Goal: Entertainment & Leisure: Consume media (video, audio)

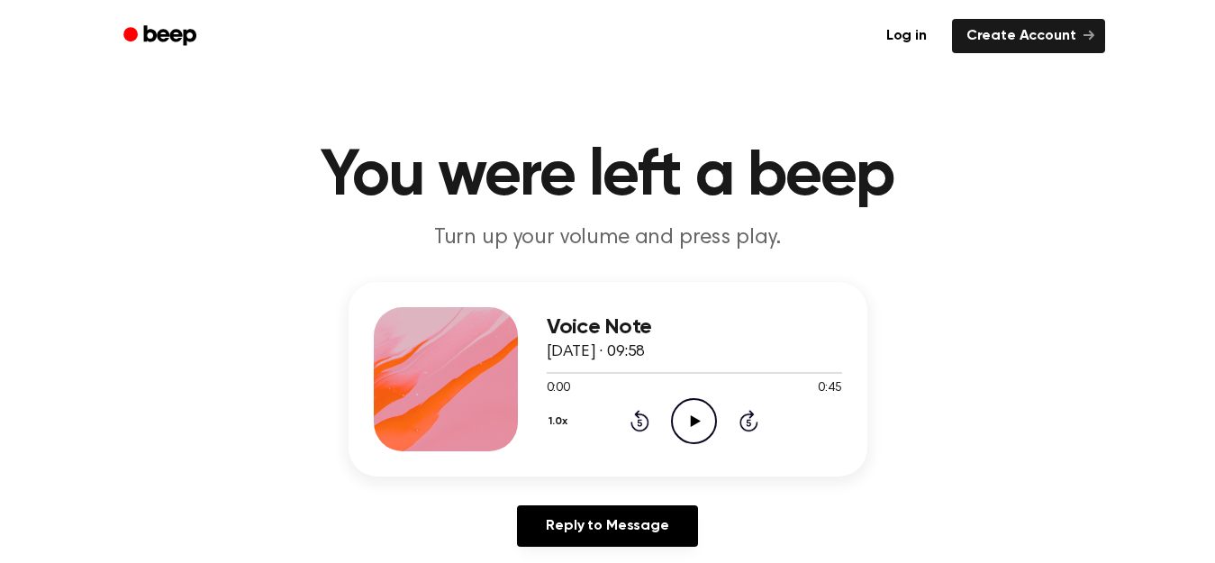
click at [701, 426] on icon "Play Audio" at bounding box center [694, 421] width 46 height 46
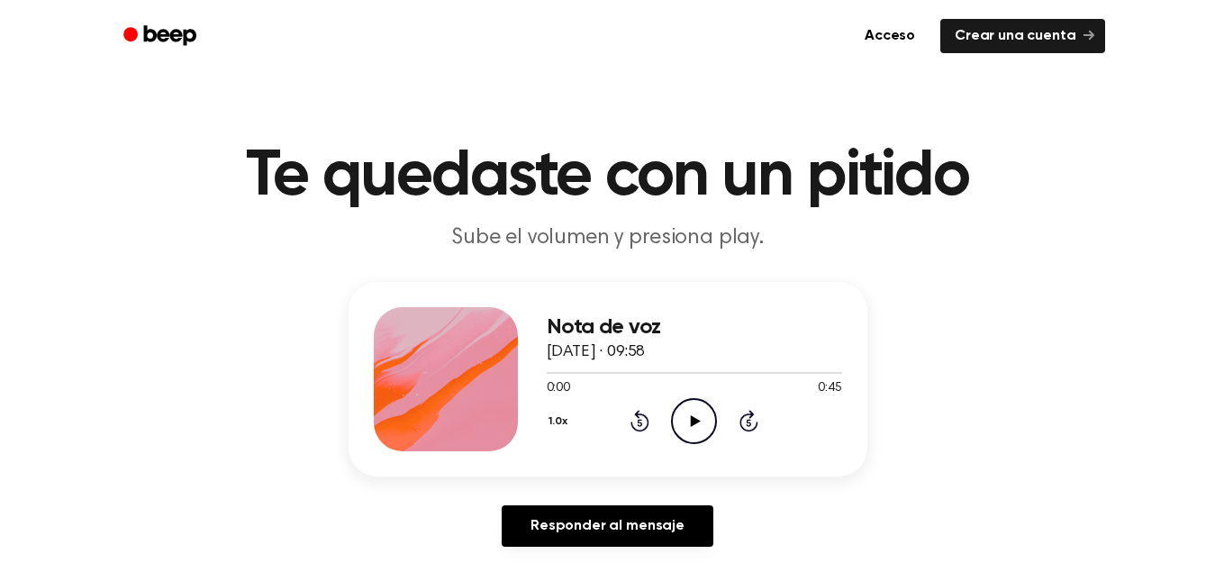
click at [704, 424] on icon "Play Audio" at bounding box center [694, 421] width 46 height 46
click at [694, 424] on icon "Play Audio" at bounding box center [694, 421] width 46 height 46
click at [725, 516] on div "Nota de voz 2 de septiembre de 2025 · 09:59 0:15 0:15 Su navegador no soporta e…" at bounding box center [607, 421] width 1171 height 279
click at [701, 420] on icon "Play Audio" at bounding box center [694, 421] width 46 height 46
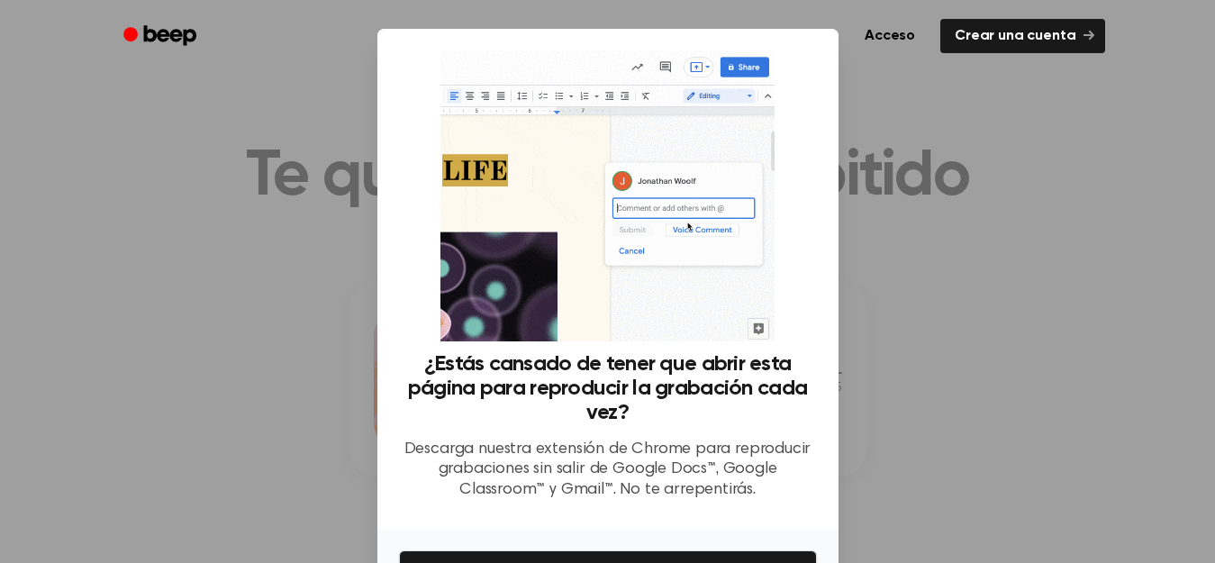
click at [1016, 467] on div at bounding box center [607, 281] width 1215 height 563
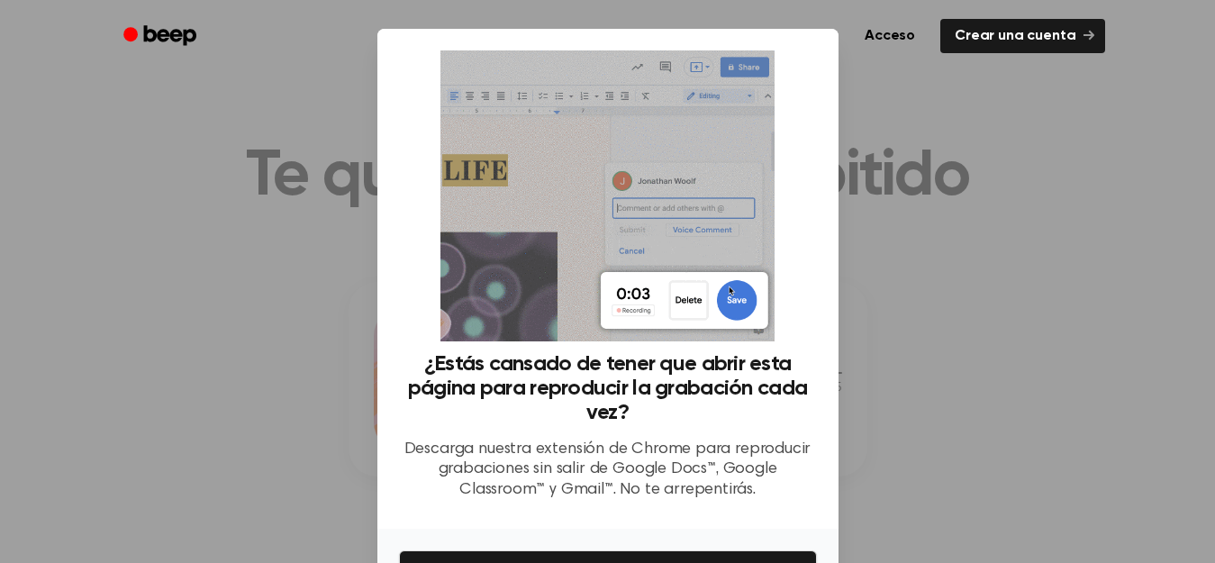
click at [1044, 294] on div at bounding box center [607, 281] width 1215 height 563
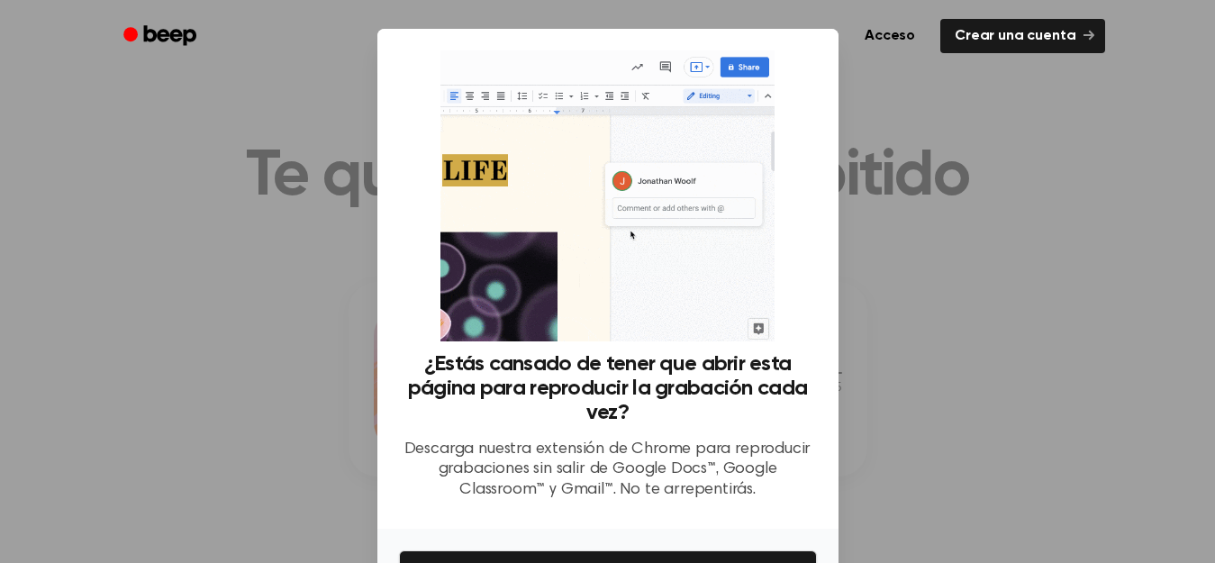
click at [226, 365] on div at bounding box center [607, 281] width 1215 height 563
click at [1029, 192] on div at bounding box center [607, 281] width 1215 height 563
drag, startPoint x: 1033, startPoint y: 201, endPoint x: 891, endPoint y: 540, distance: 367.7
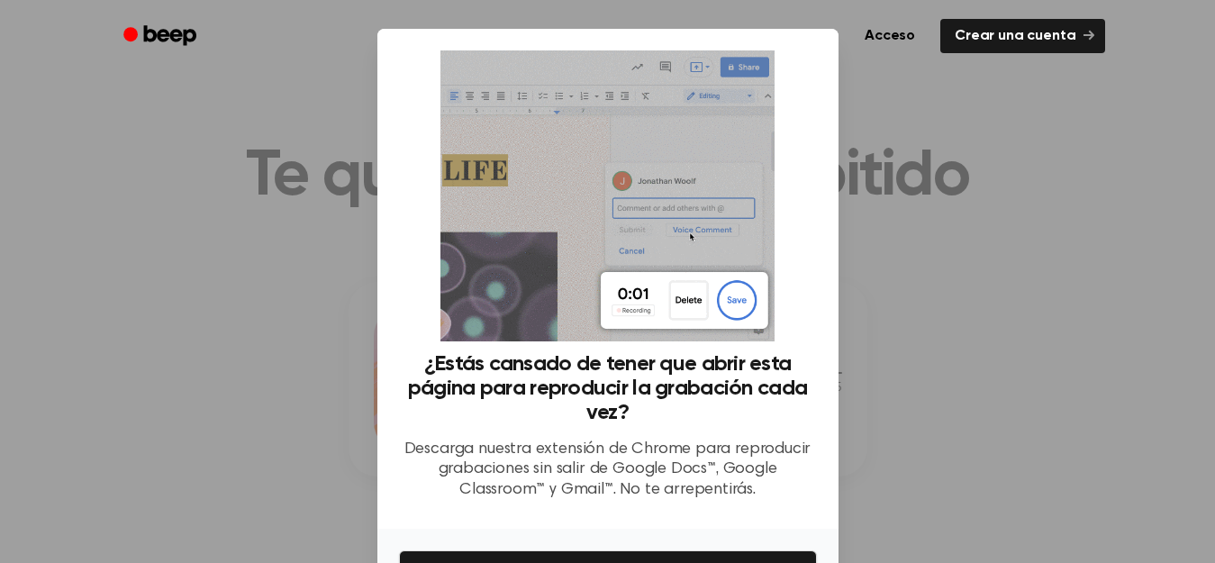
click at [891, 540] on div at bounding box center [607, 281] width 1215 height 563
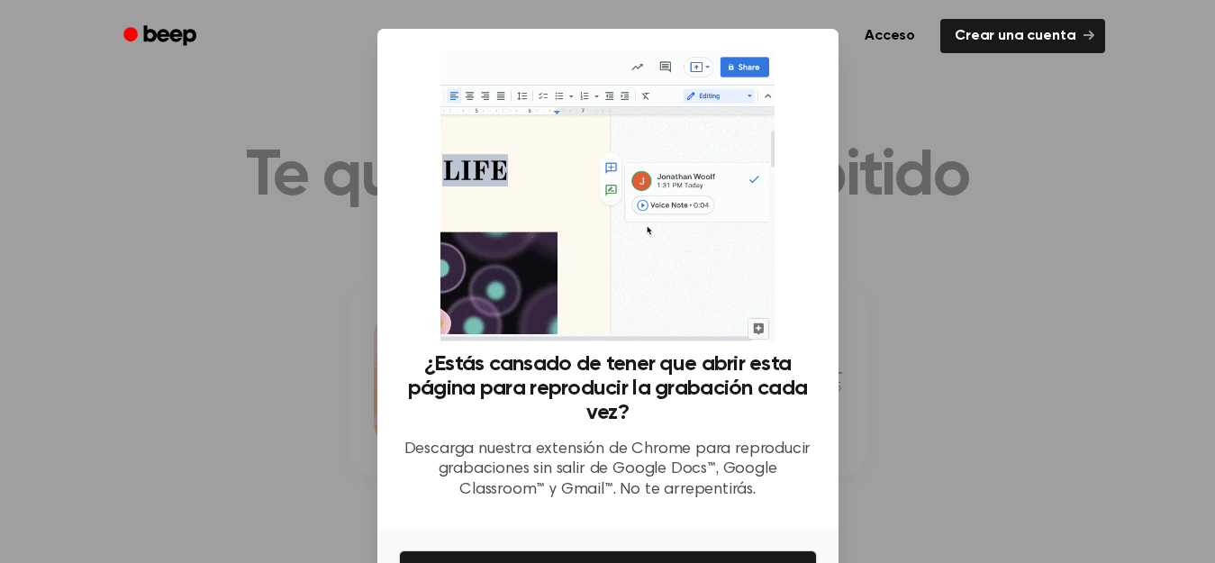
drag, startPoint x: 354, startPoint y: 347, endPoint x: 305, endPoint y: 325, distance: 53.2
click at [305, 325] on div at bounding box center [607, 281] width 1215 height 563
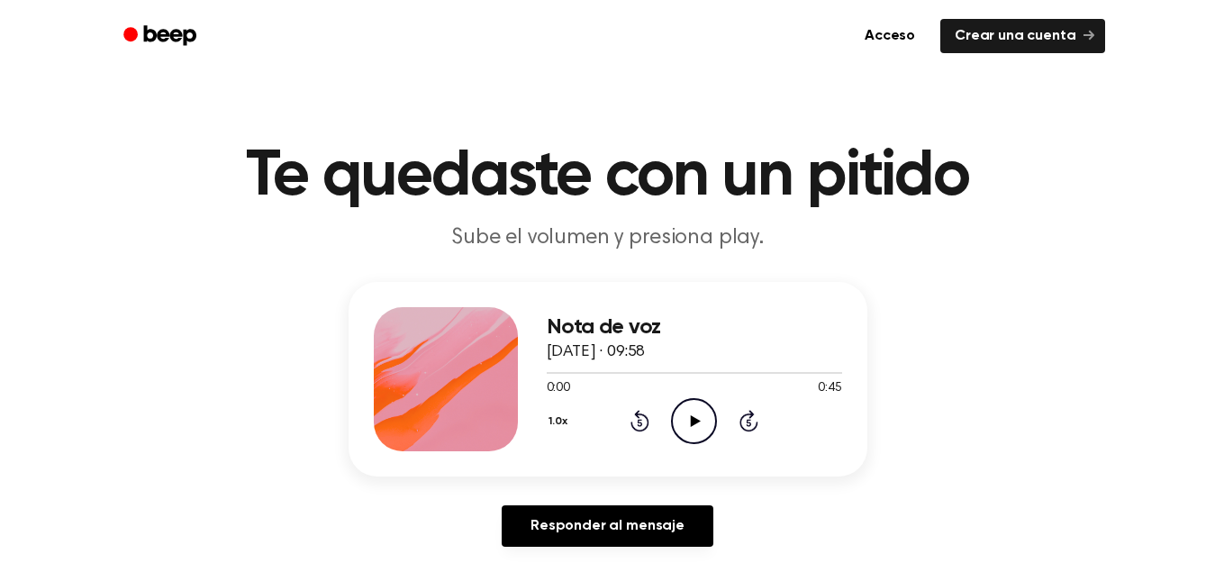
click at [680, 432] on icon "Play Audio" at bounding box center [694, 421] width 46 height 46
click at [701, 421] on icon "Play Audio" at bounding box center [694, 421] width 46 height 46
click at [700, 421] on icon "Play Audio" at bounding box center [694, 421] width 46 height 46
click at [694, 439] on icon "Play Audio" at bounding box center [694, 421] width 46 height 46
